Goal: Transaction & Acquisition: Purchase product/service

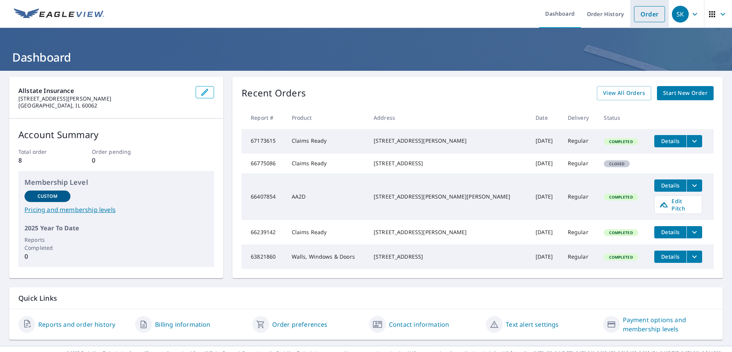
click at [643, 10] on link "Order" at bounding box center [649, 14] width 31 height 16
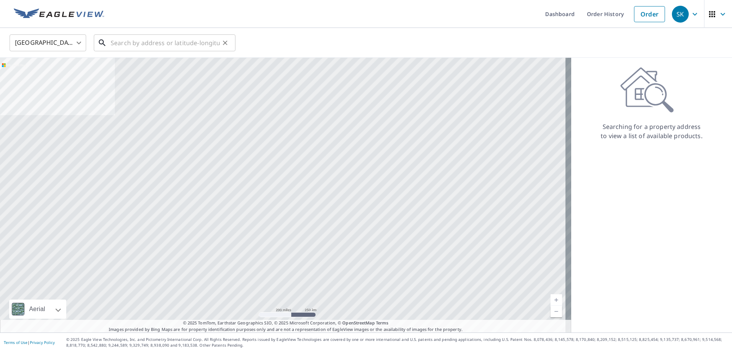
click at [186, 41] on input "text" at bounding box center [165, 42] width 109 height 21
paste input "[STREET_ADDRESS][PERSON_NAME]"
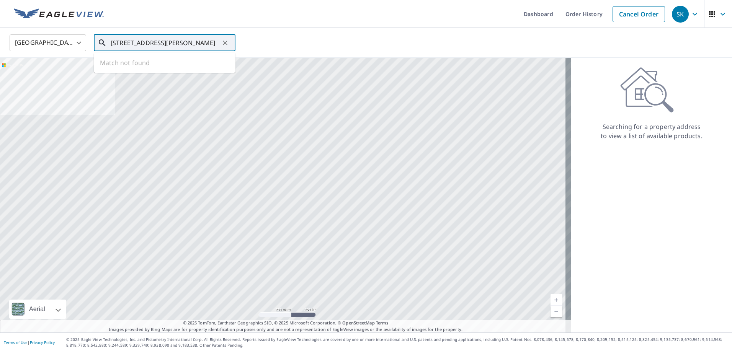
scroll to position [0, 42]
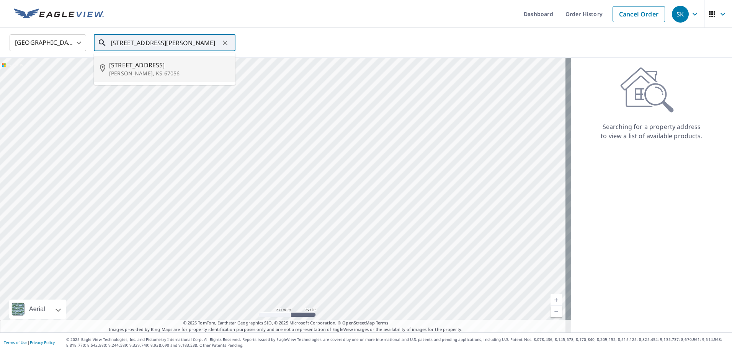
click at [147, 73] on p "[PERSON_NAME], KS 67056" at bounding box center [169, 74] width 120 height 8
type input "[STREET_ADDRESS][PERSON_NAME]"
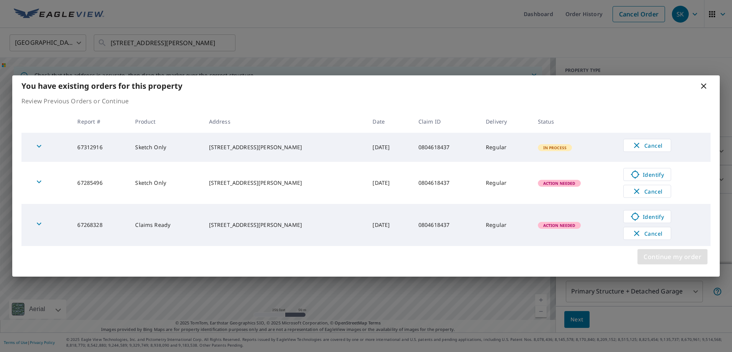
click at [678, 264] on button "Continue my order" at bounding box center [672, 256] width 70 height 15
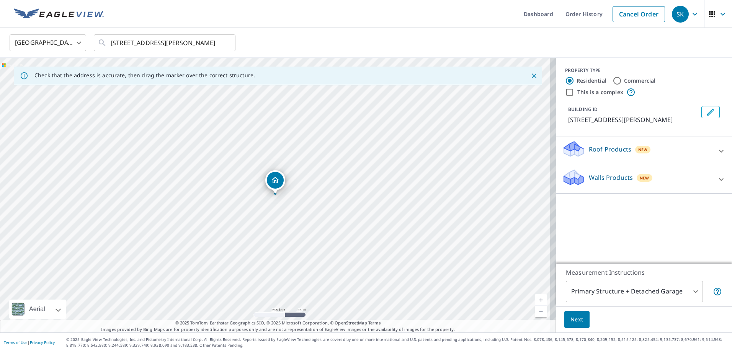
click at [717, 154] on icon at bounding box center [721, 151] width 9 height 9
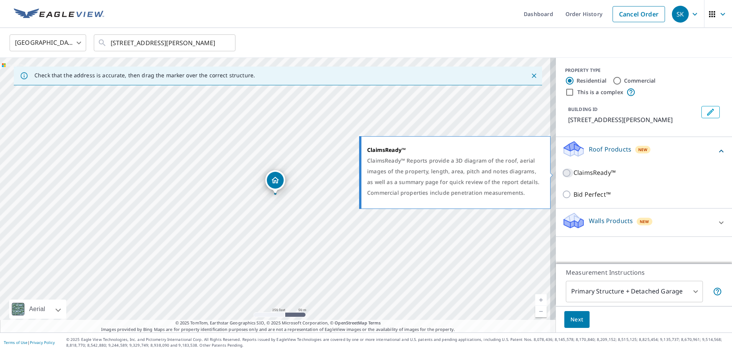
click at [563, 175] on input "ClaimsReady™" at bounding box center [567, 172] width 11 height 9
checkbox input "true"
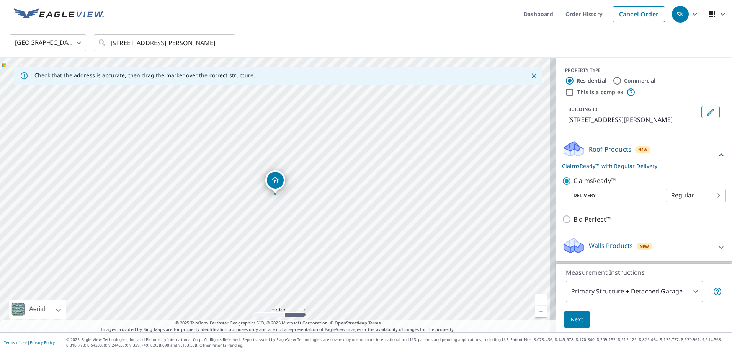
click at [574, 323] on span "Next" at bounding box center [576, 320] width 13 height 10
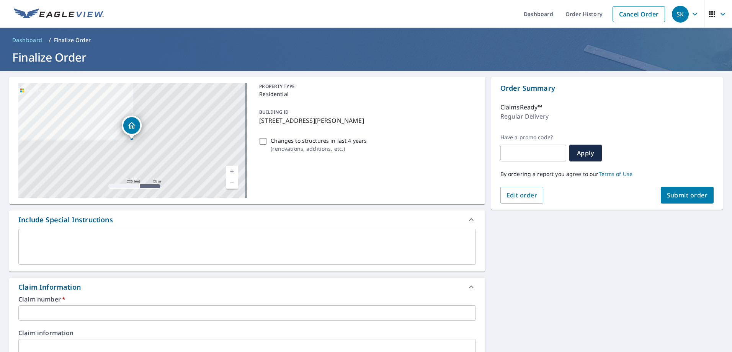
scroll to position [38, 0]
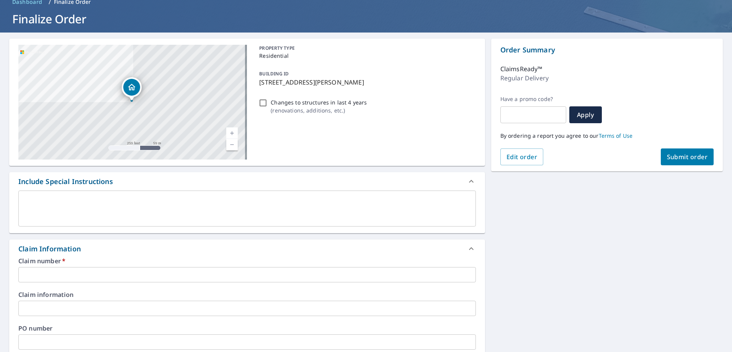
click at [85, 277] on input "text" at bounding box center [247, 274] width 458 height 15
click at [118, 194] on div "x ​" at bounding box center [247, 209] width 458 height 36
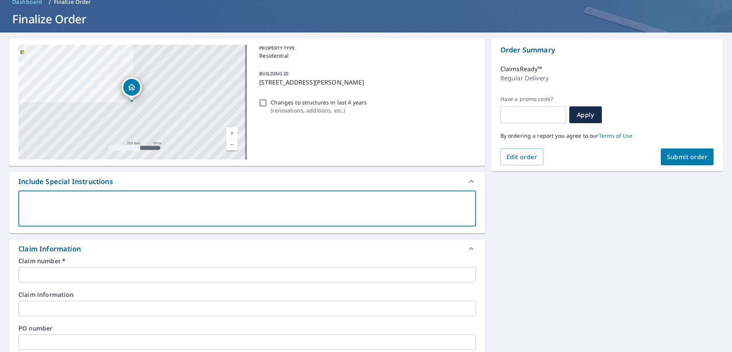
click at [49, 277] on input "text" at bounding box center [247, 274] width 458 height 15
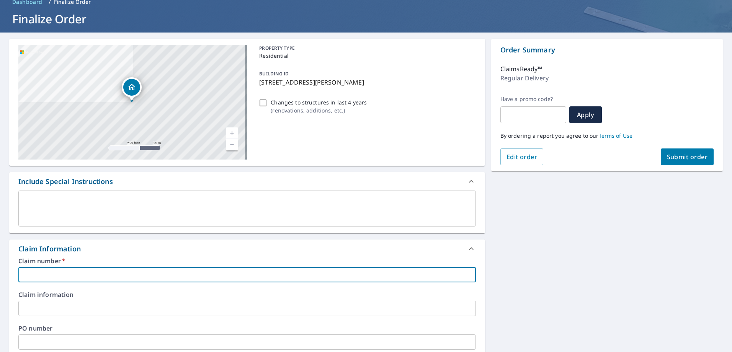
paste input "0804618437"
type input "0804618437"
click at [100, 291] on div "Claim number   * 0804618437 ​ Claim information ​ PO number ​ Date of loss ​ Ca…" at bounding box center [247, 341] width 476 height 166
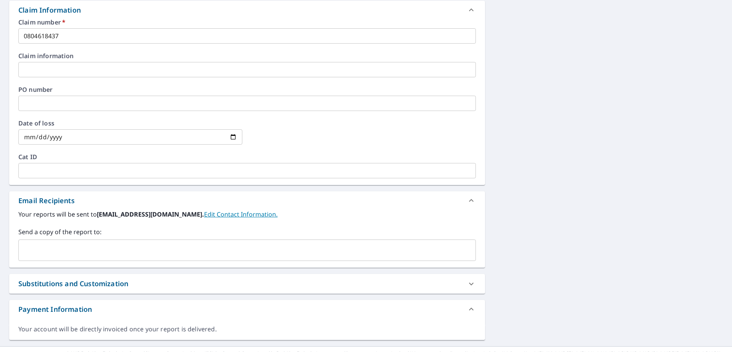
scroll to position [291, 0]
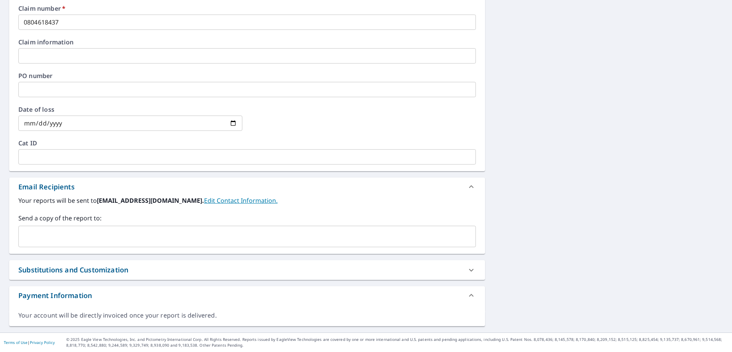
click at [204, 202] on link "Edit Contact Information." at bounding box center [241, 200] width 74 height 8
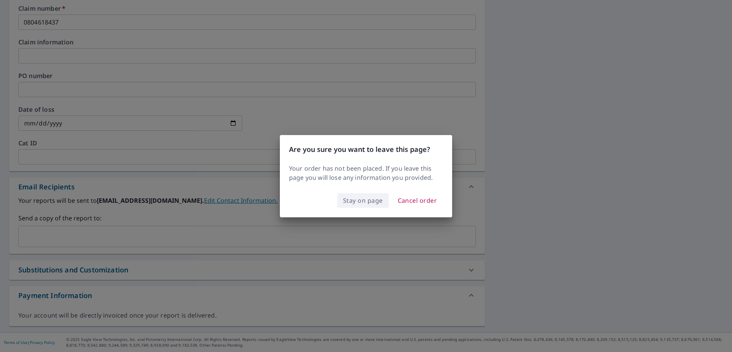
click at [350, 203] on span "Stay on page" at bounding box center [363, 200] width 40 height 11
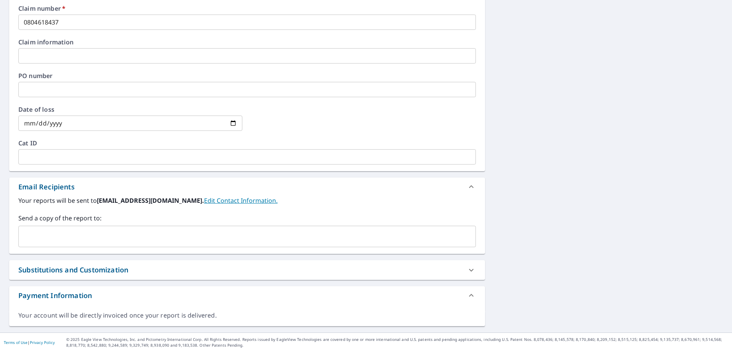
click at [209, 203] on link "Edit Contact Information." at bounding box center [241, 200] width 74 height 8
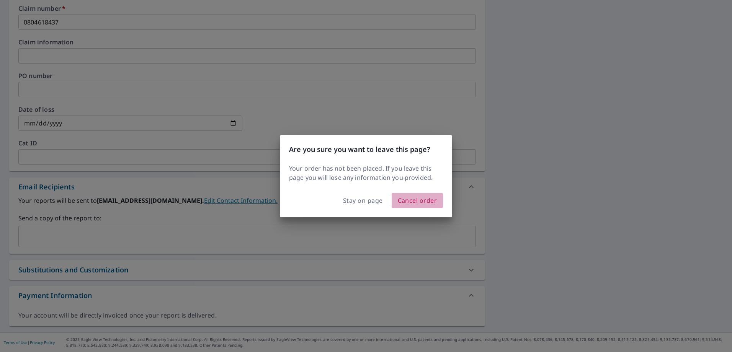
click at [428, 198] on span "Cancel order" at bounding box center [417, 200] width 39 height 11
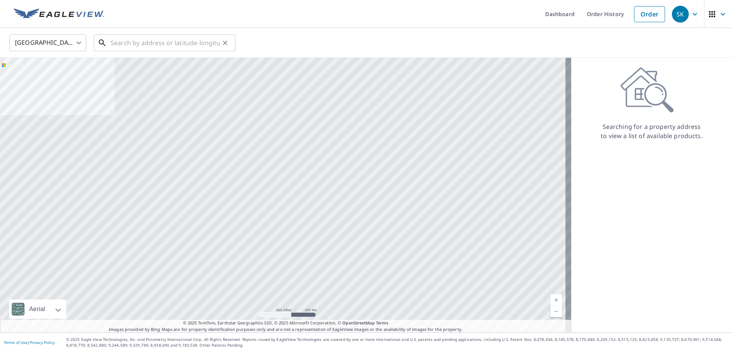
click at [132, 44] on input "text" at bounding box center [165, 42] width 109 height 21
paste input "[STREET_ADDRESS][PERSON_NAME]"
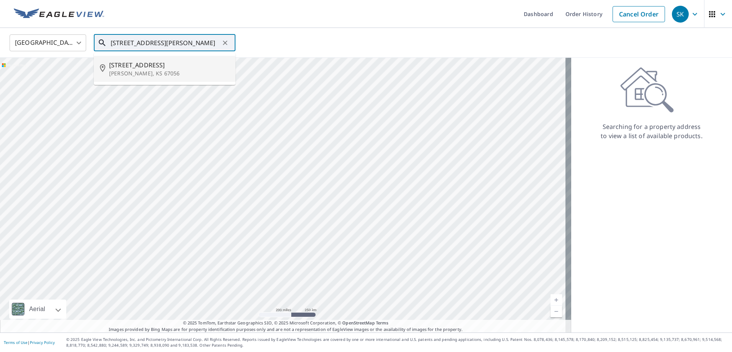
click at [119, 68] on span "[STREET_ADDRESS]" at bounding box center [169, 64] width 120 height 9
type input "[STREET_ADDRESS][PERSON_NAME]"
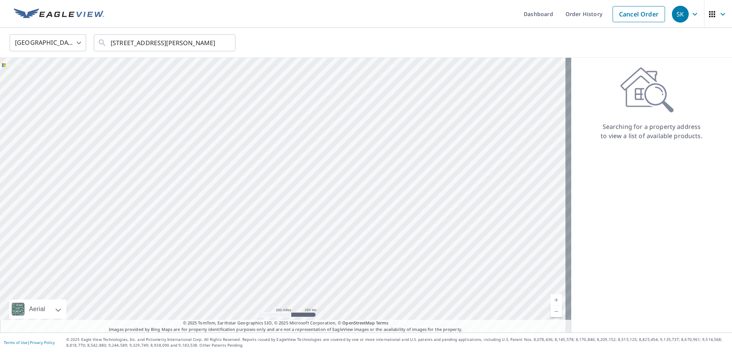
scroll to position [0, 0]
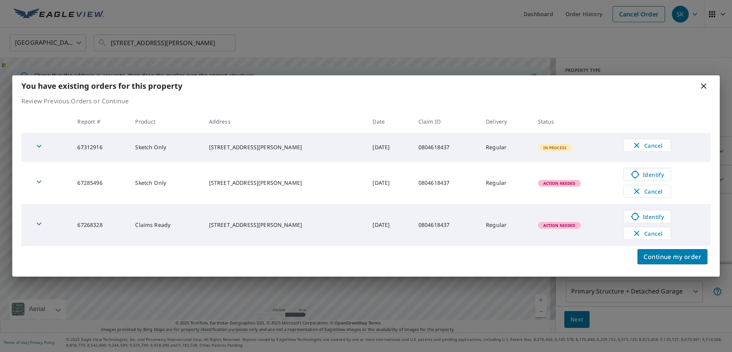
click at [555, 149] on span "In Process" at bounding box center [555, 147] width 33 height 5
click at [673, 260] on span "Continue my order" at bounding box center [673, 257] width 58 height 11
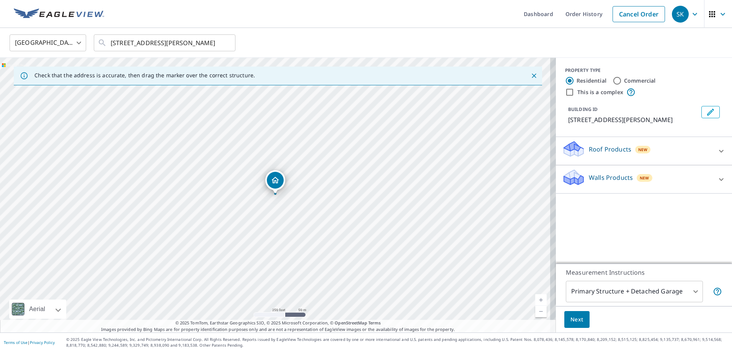
click at [693, 155] on div "Roof Products New" at bounding box center [637, 151] width 150 height 22
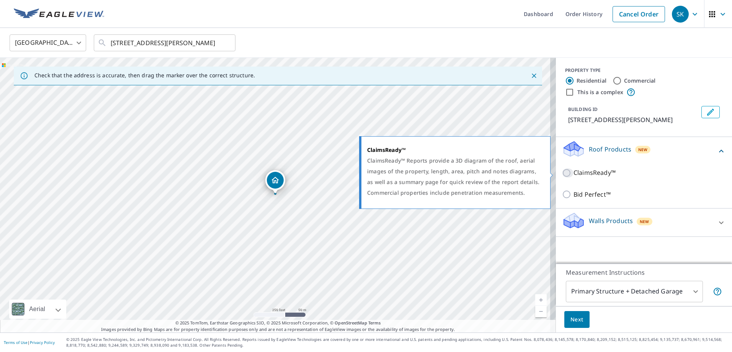
click at [564, 173] on input "ClaimsReady™" at bounding box center [567, 172] width 11 height 9
checkbox input "true"
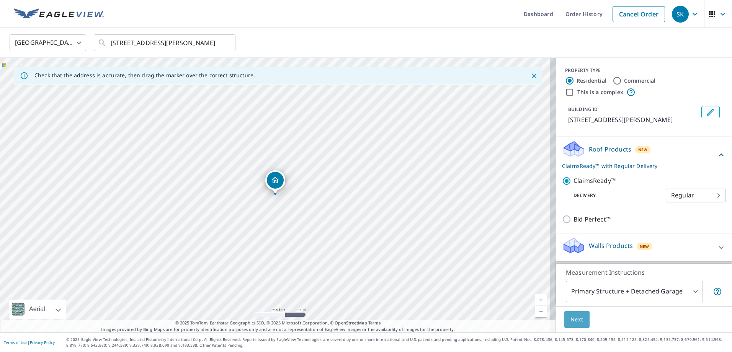
click at [572, 320] on span "Next" at bounding box center [576, 320] width 13 height 10
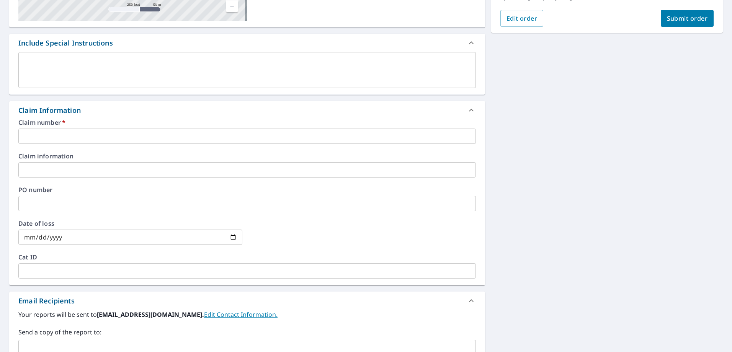
scroll to position [176, 0]
click at [99, 134] on input "text" at bounding box center [247, 136] width 458 height 15
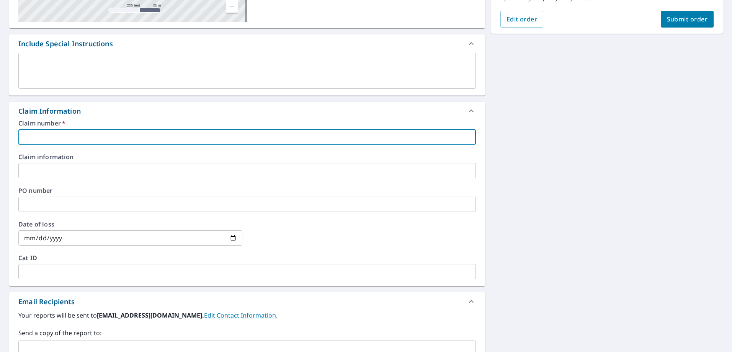
paste input "[STREET_ADDRESS][PERSON_NAME]"
type input "[STREET_ADDRESS][PERSON_NAME]"
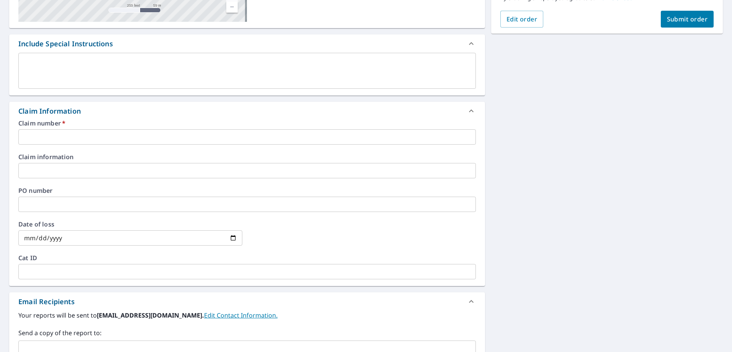
click at [108, 137] on input "text" at bounding box center [247, 136] width 458 height 15
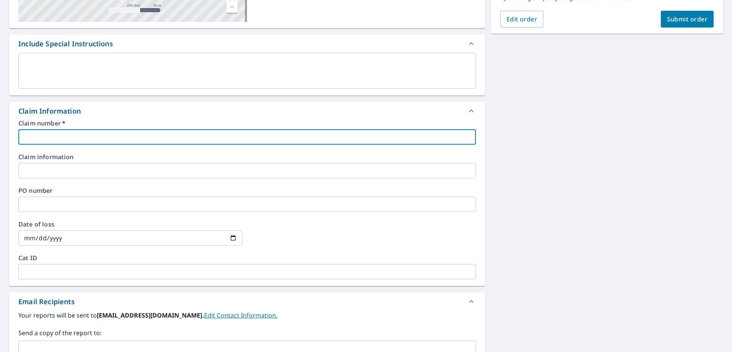
paste input "0804618437"
type input "0804618437"
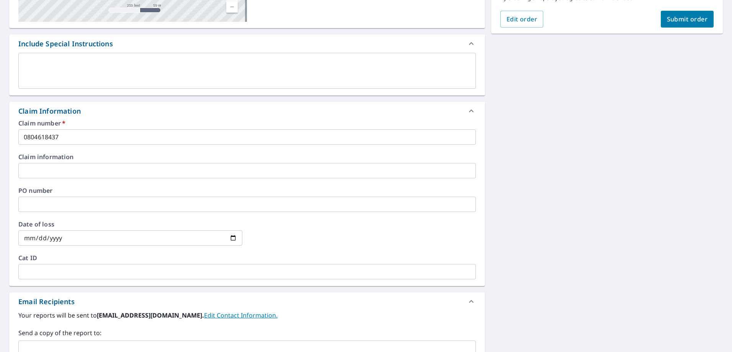
click at [116, 152] on div "Claim number   * 0804618437 ​ Claim information ​ PO number ​ Date of loss ​ Ca…" at bounding box center [247, 203] width 476 height 166
click at [411, 240] on div at bounding box center [364, 238] width 224 height 34
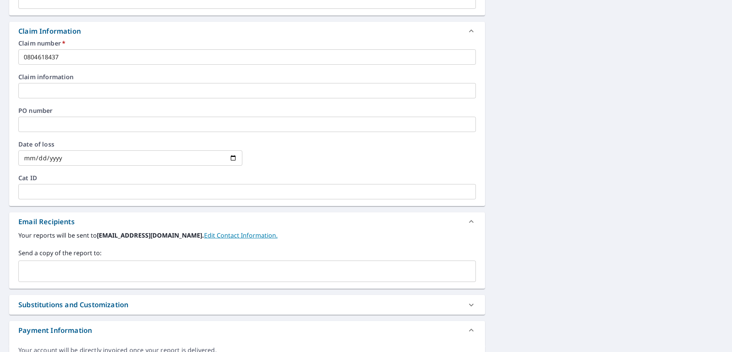
scroll to position [291, 0]
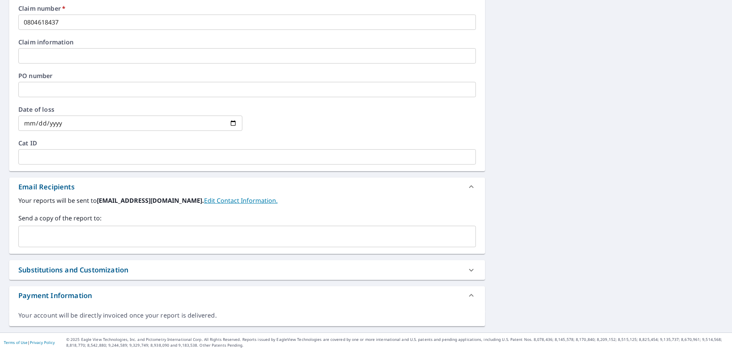
click at [236, 248] on div "Your reports will be sent to [EMAIL_ADDRESS][DOMAIN_NAME]. Edit Contact Informa…" at bounding box center [247, 225] width 476 height 58
click at [233, 241] on input "text" at bounding box center [241, 236] width 439 height 15
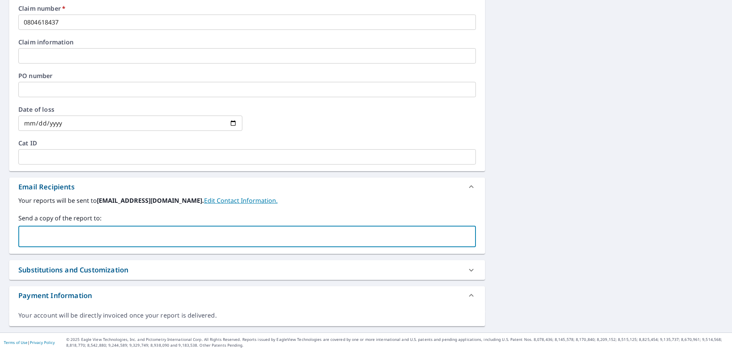
click at [113, 233] on input "text" at bounding box center [241, 236] width 439 height 15
paste input "[EMAIL_ADDRESS][DOMAIN_NAME]"
type input "[EMAIL_ADDRESS][DOMAIN_NAME]"
click at [307, 216] on label "Send a copy of the report to:" at bounding box center [247, 218] width 458 height 9
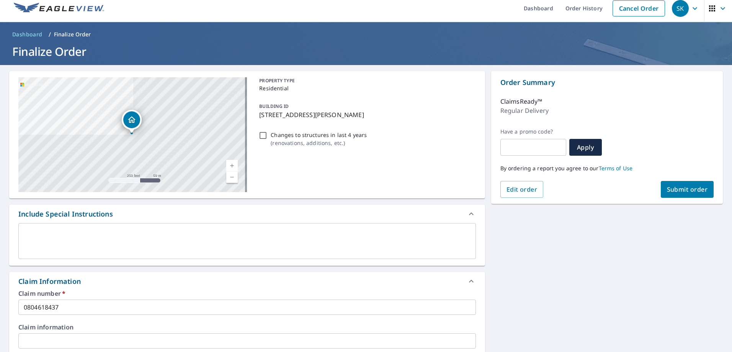
scroll to position [0, 0]
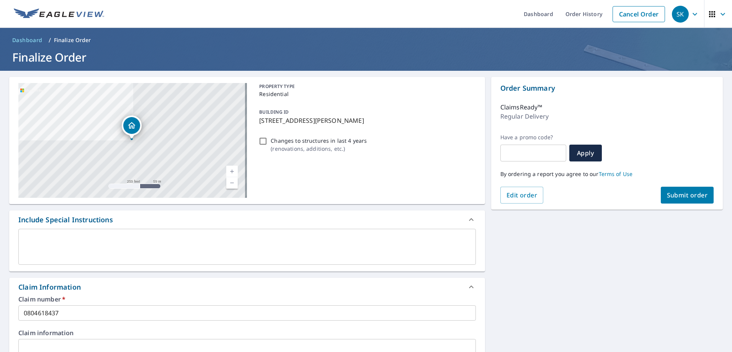
click at [693, 196] on span "Submit order" at bounding box center [687, 195] width 41 height 8
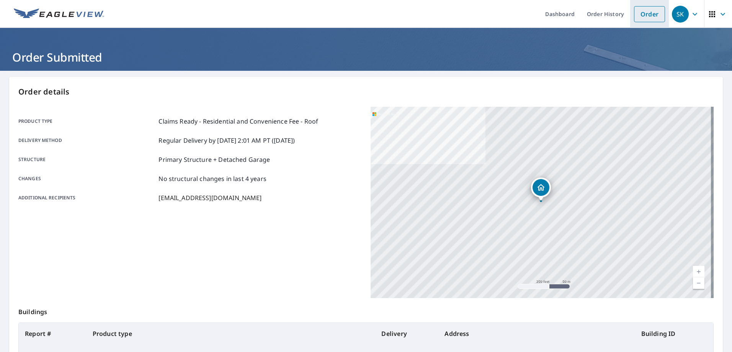
click at [646, 13] on link "Order" at bounding box center [649, 14] width 31 height 16
